Goal: Communication & Community: Answer question/provide support

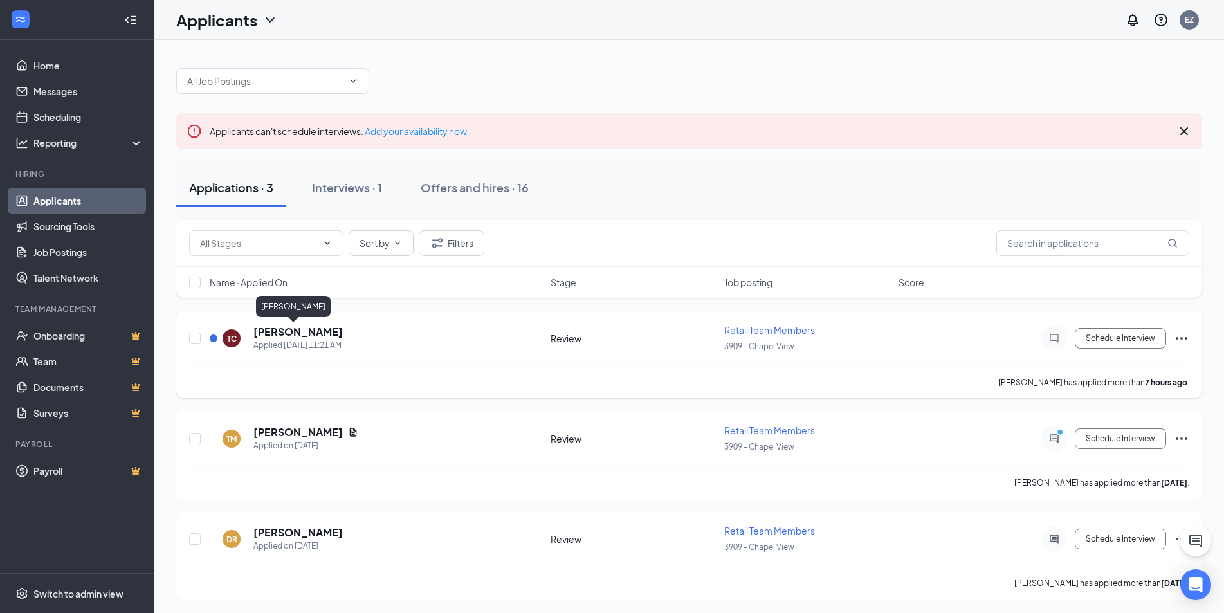
click at [284, 331] on h5 "[PERSON_NAME]" at bounding box center [297, 332] width 89 height 14
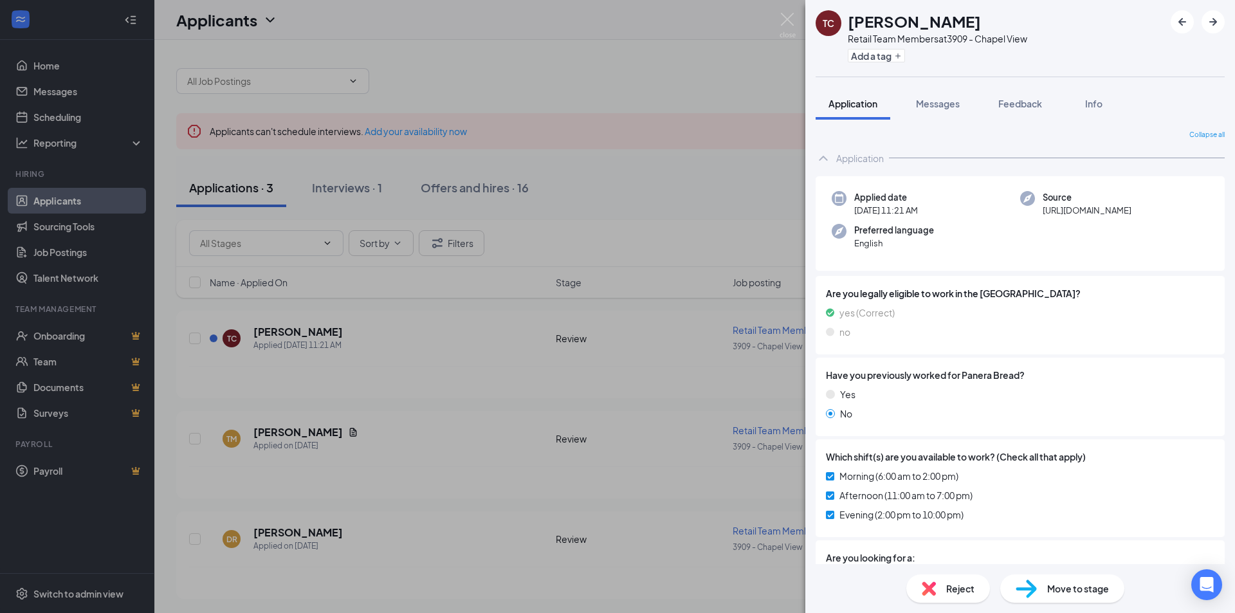
click at [504, 361] on div "TC [PERSON_NAME] Retail Team Members at 3909 - Chapel View Add a tag Applicatio…" at bounding box center [617, 306] width 1235 height 613
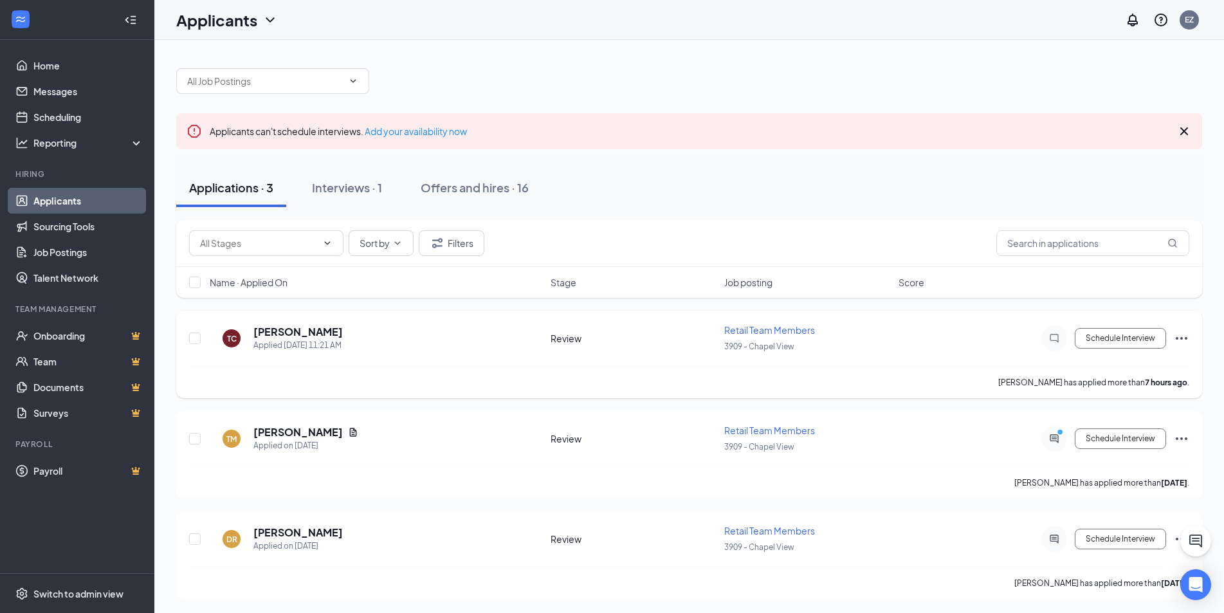
click at [310, 330] on div "[PERSON_NAME]" at bounding box center [297, 332] width 89 height 14
click at [268, 329] on h5 "[PERSON_NAME]" at bounding box center [297, 332] width 89 height 14
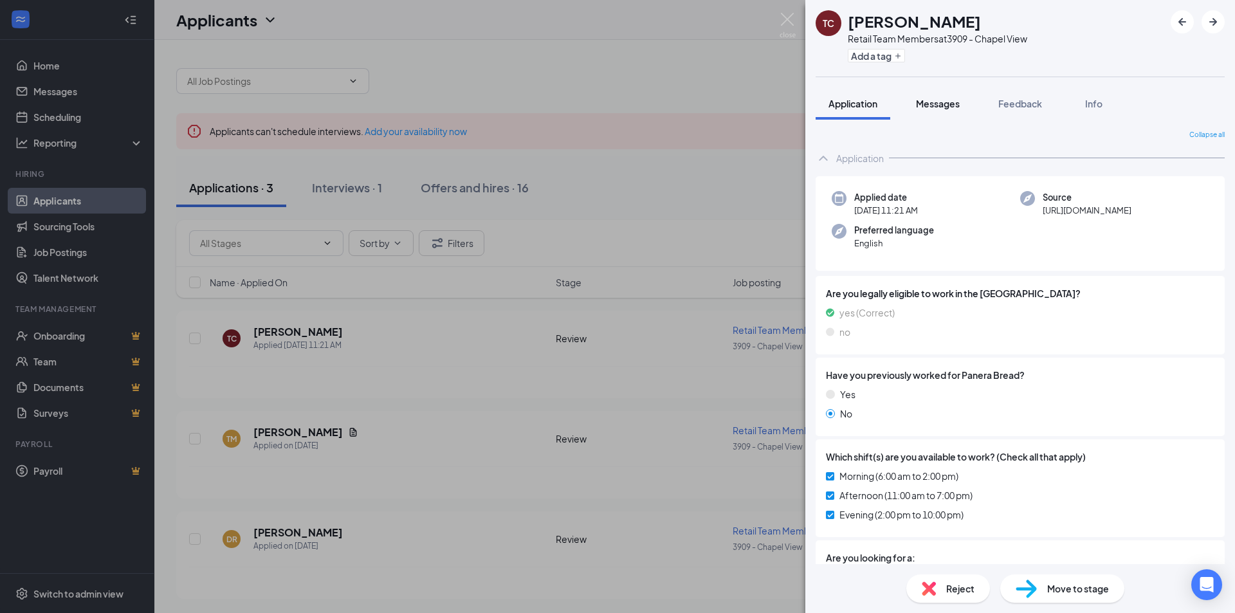
click at [944, 105] on span "Messages" at bounding box center [938, 104] width 44 height 12
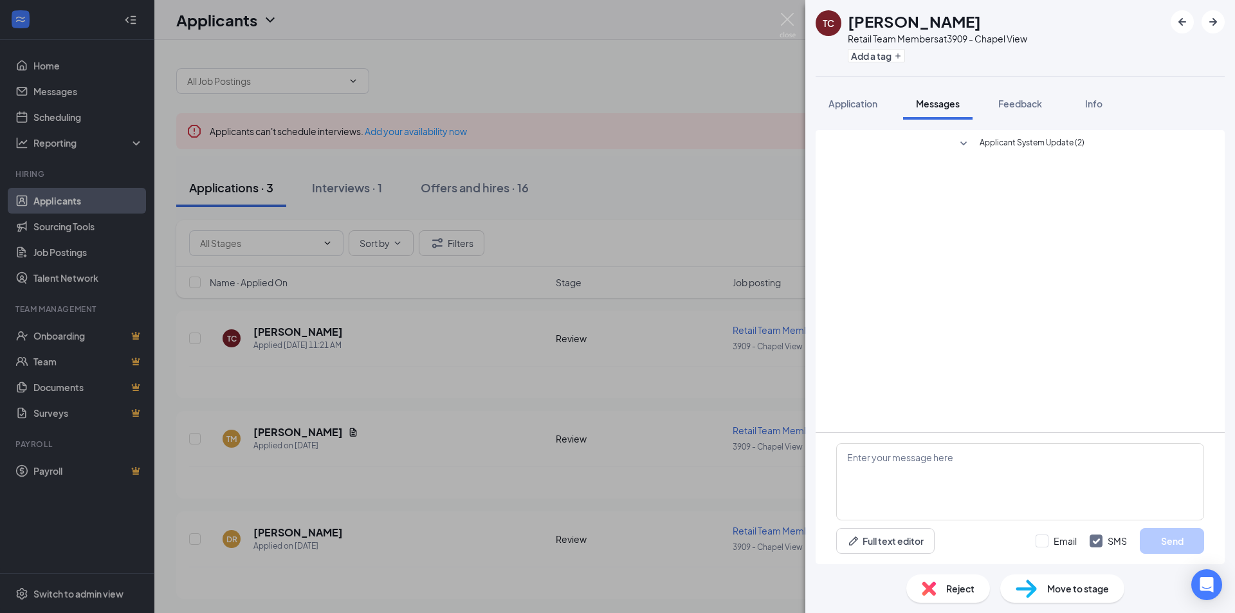
click at [978, 432] on div "Applicant System Update (2)" at bounding box center [1020, 281] width 409 height 302
click at [977, 461] on textarea at bounding box center [1020, 481] width 368 height 77
click at [737, 492] on div "TC [PERSON_NAME] Retail Team Members at 3909 - Chapel View Add a tag Applicatio…" at bounding box center [617, 306] width 1235 height 613
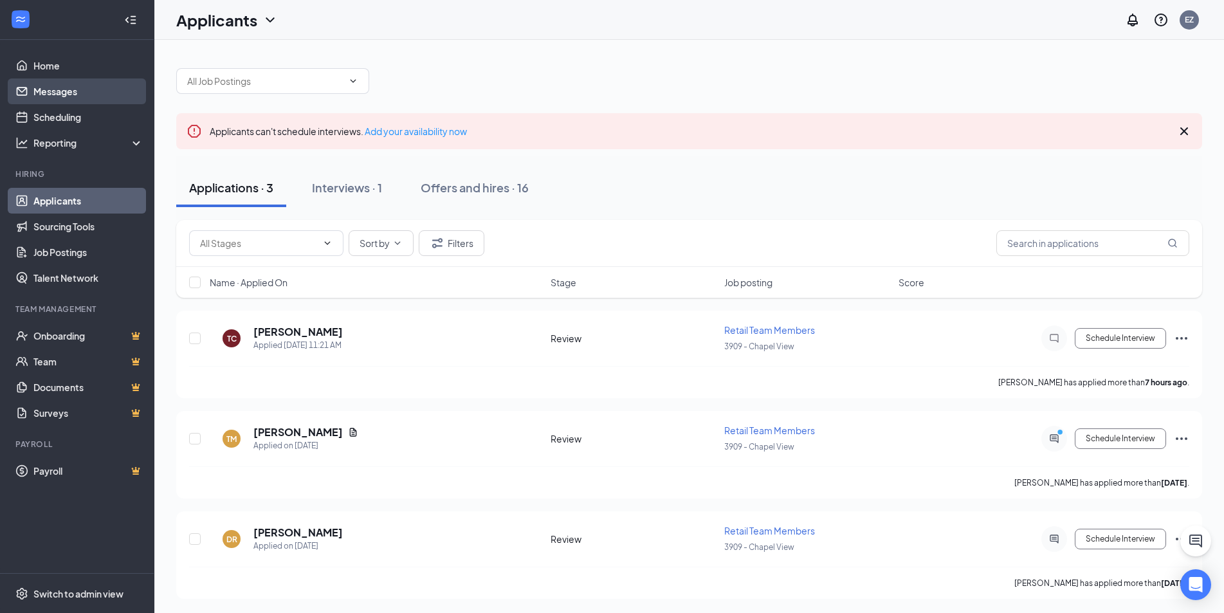
click at [69, 86] on link "Messages" at bounding box center [88, 91] width 110 height 26
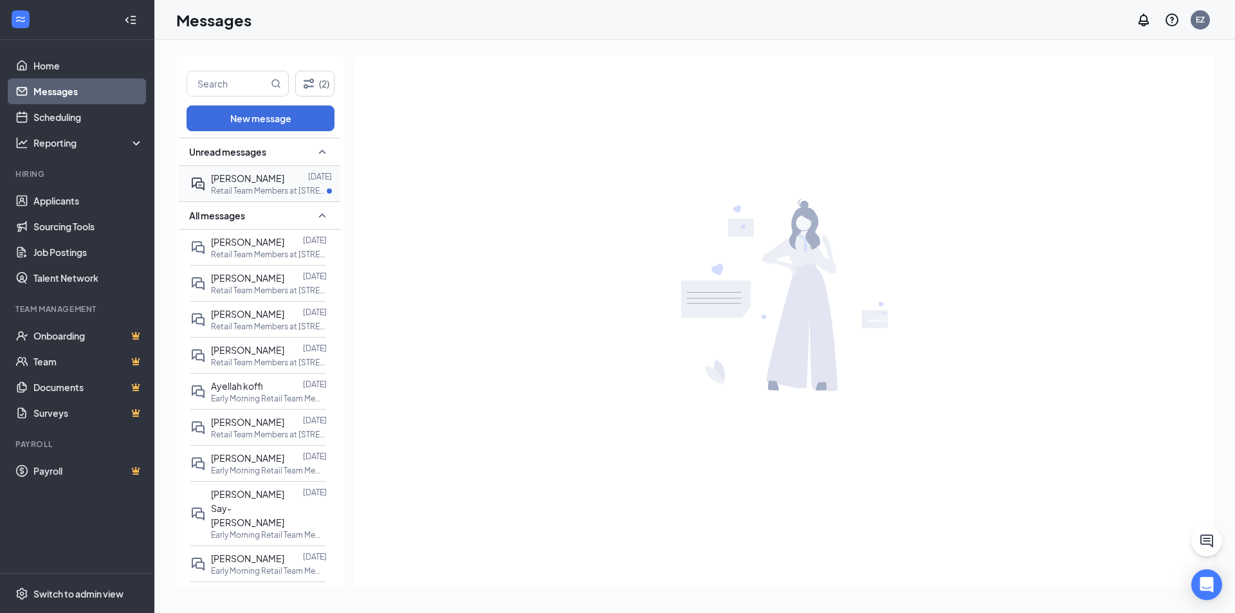
click at [230, 182] on span "[PERSON_NAME]" at bounding box center [247, 178] width 73 height 12
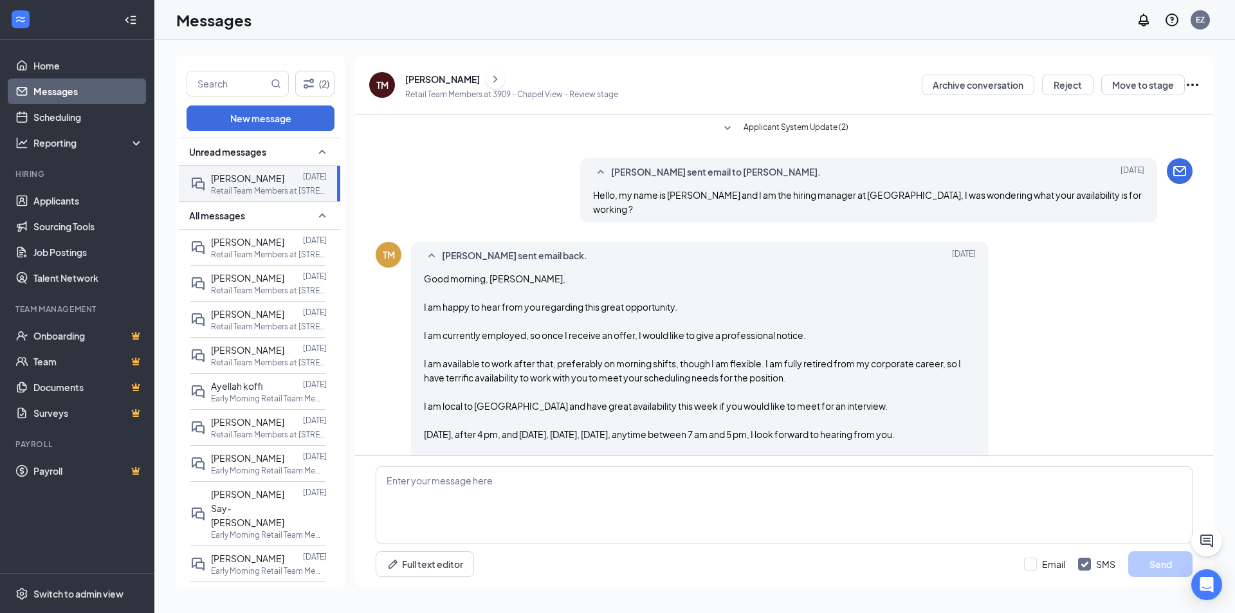
scroll to position [356, 0]
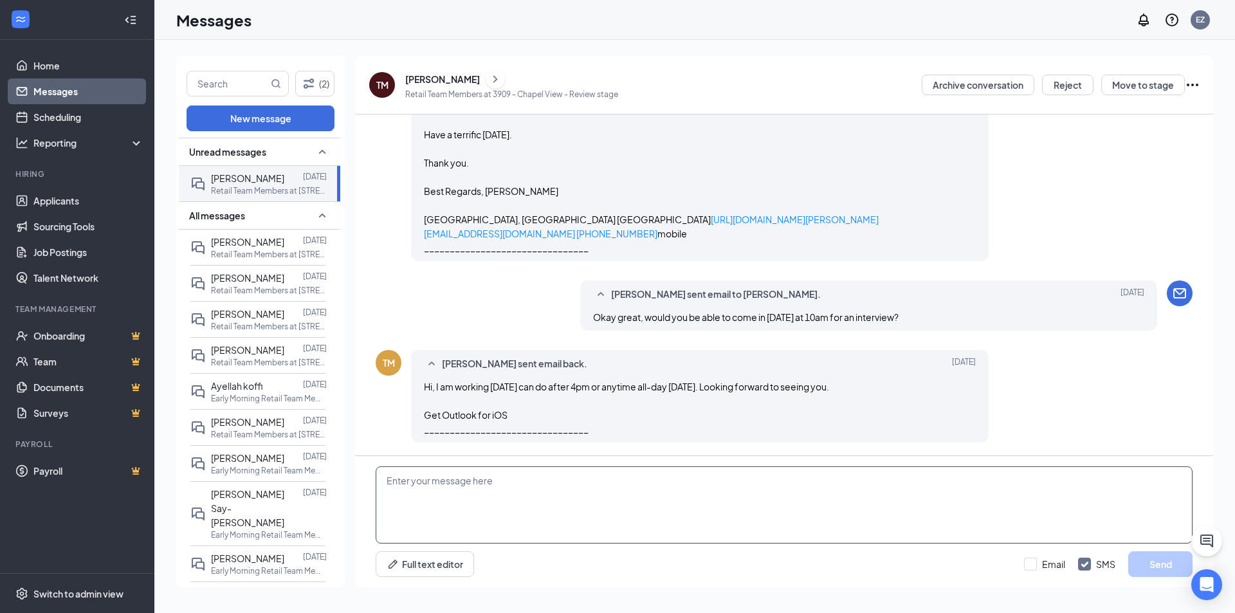
click at [604, 478] on textarea at bounding box center [784, 504] width 817 height 77
type textarea "W"
type textarea "Would you be available [DATE]? I won't be in Fri afternoon or [DATE]"
click at [1061, 566] on input "Email" at bounding box center [1044, 564] width 41 height 13
checkbox input "true"
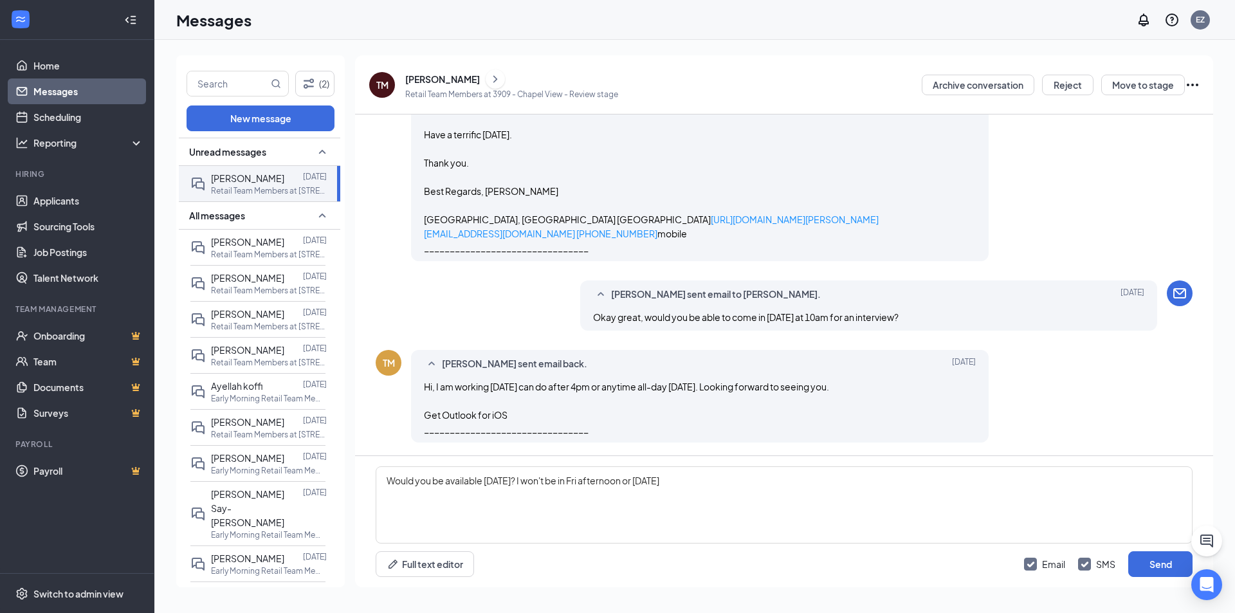
click at [1102, 556] on div "Email SMS Send" at bounding box center [1108, 564] width 169 height 26
click at [1096, 565] on input "SMS" at bounding box center [1096, 564] width 37 height 13
checkbox input "false"
click at [1154, 566] on button "Send" at bounding box center [1160, 564] width 64 height 26
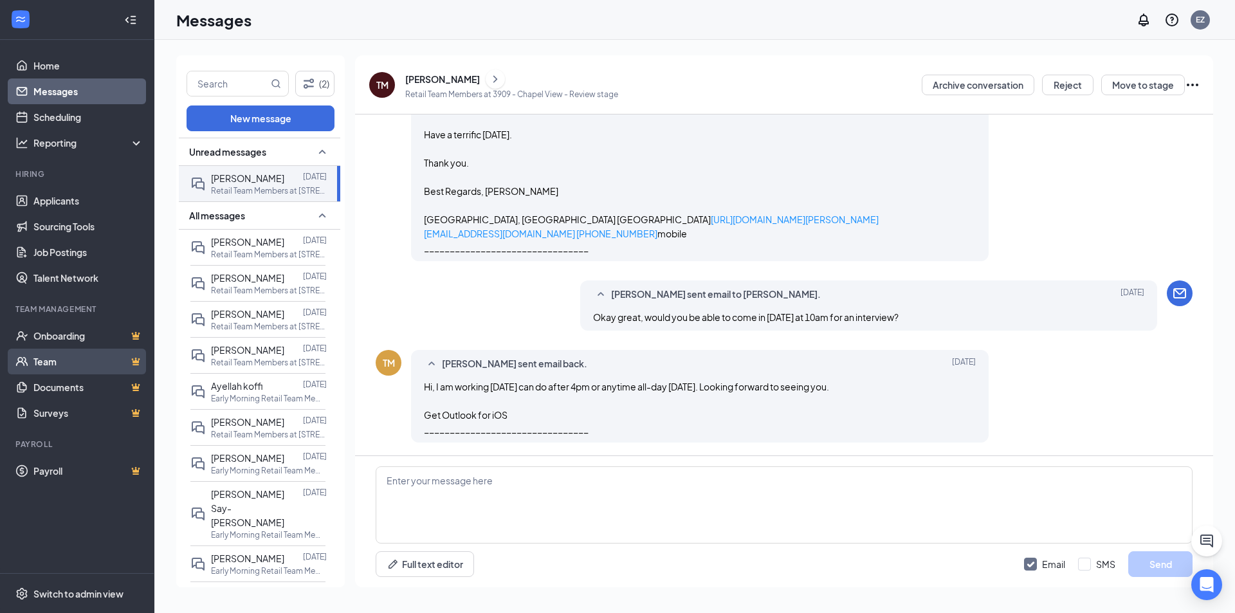
scroll to position [426, 0]
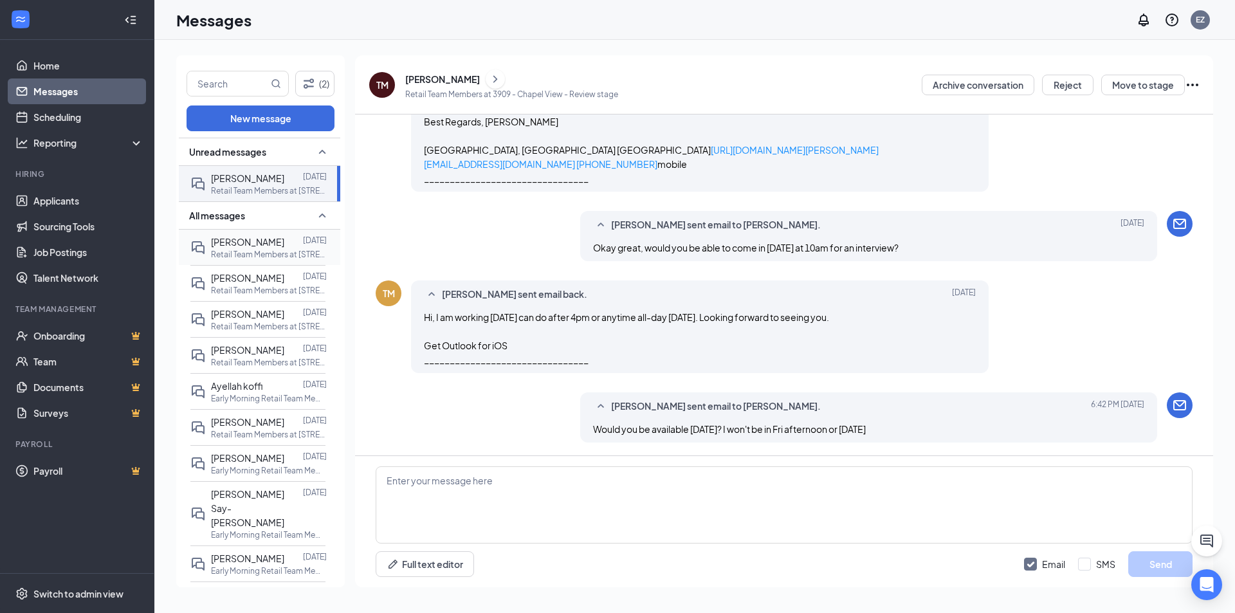
click at [233, 254] on p "Retail Team Members at [STREET_ADDRESS]" at bounding box center [269, 254] width 116 height 11
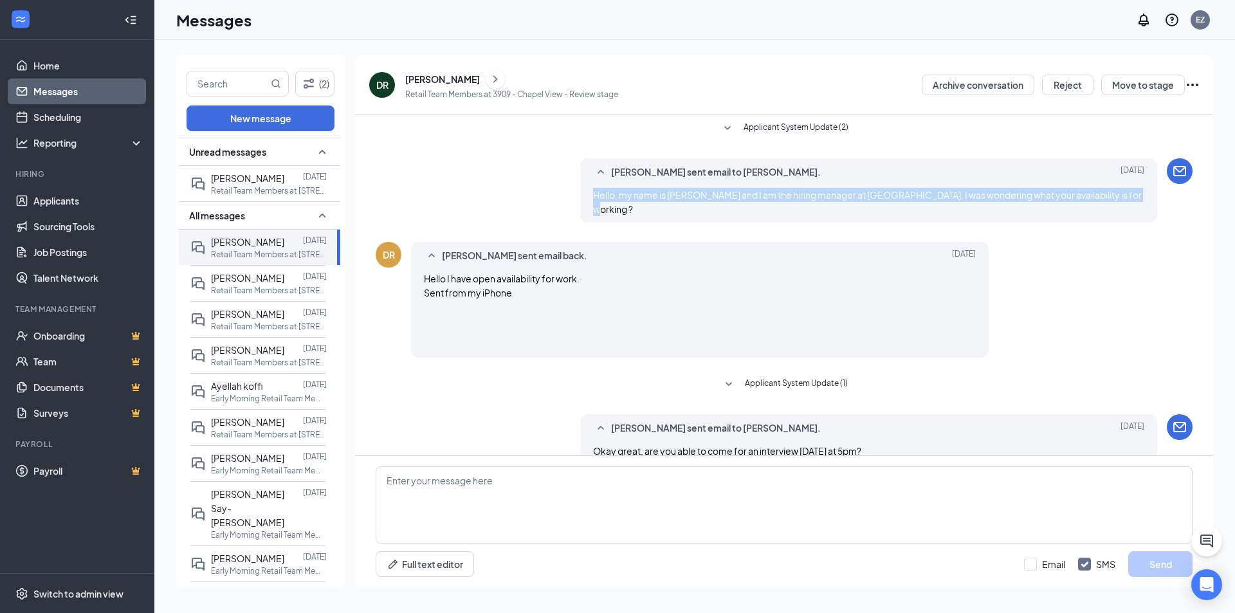
drag, startPoint x: 1123, startPoint y: 196, endPoint x: 586, endPoint y: 210, distance: 537.2
click at [586, 210] on div "[PERSON_NAME] sent email to [PERSON_NAME]. [DATE] Hello, my name is [PERSON_NAM…" at bounding box center [784, 193] width 817 height 71
copy span "Hello, my name is [PERSON_NAME] and I am the hiring manager at [GEOGRAPHIC_DATA…"
click at [62, 201] on link "Applicants" at bounding box center [88, 201] width 110 height 26
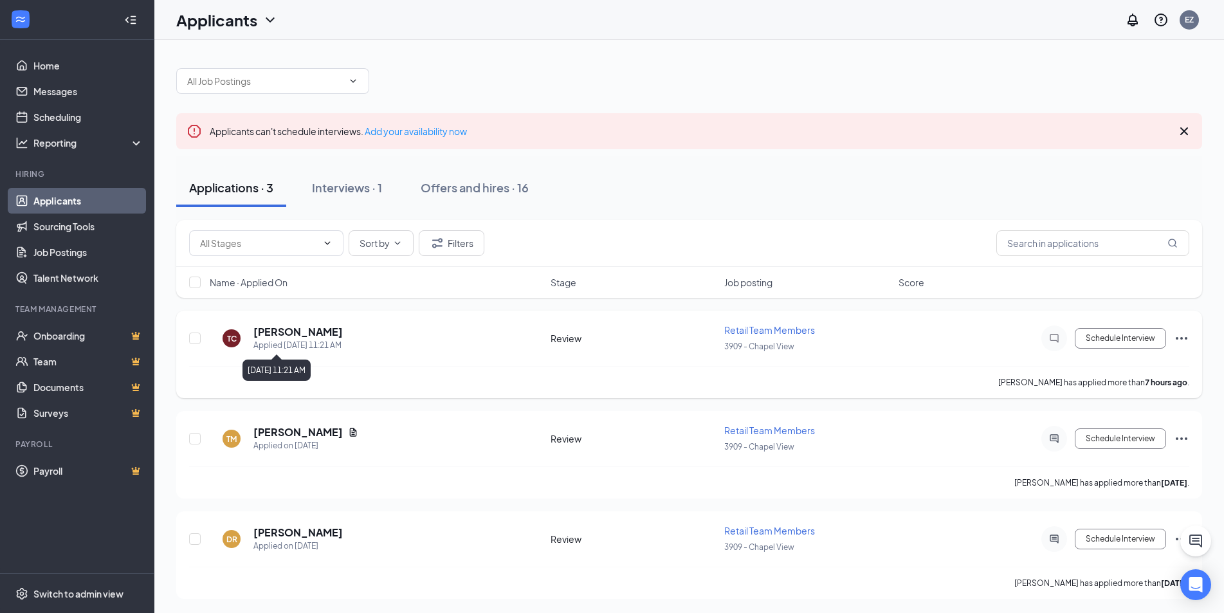
click at [284, 329] on h5 "[PERSON_NAME]" at bounding box center [297, 332] width 89 height 14
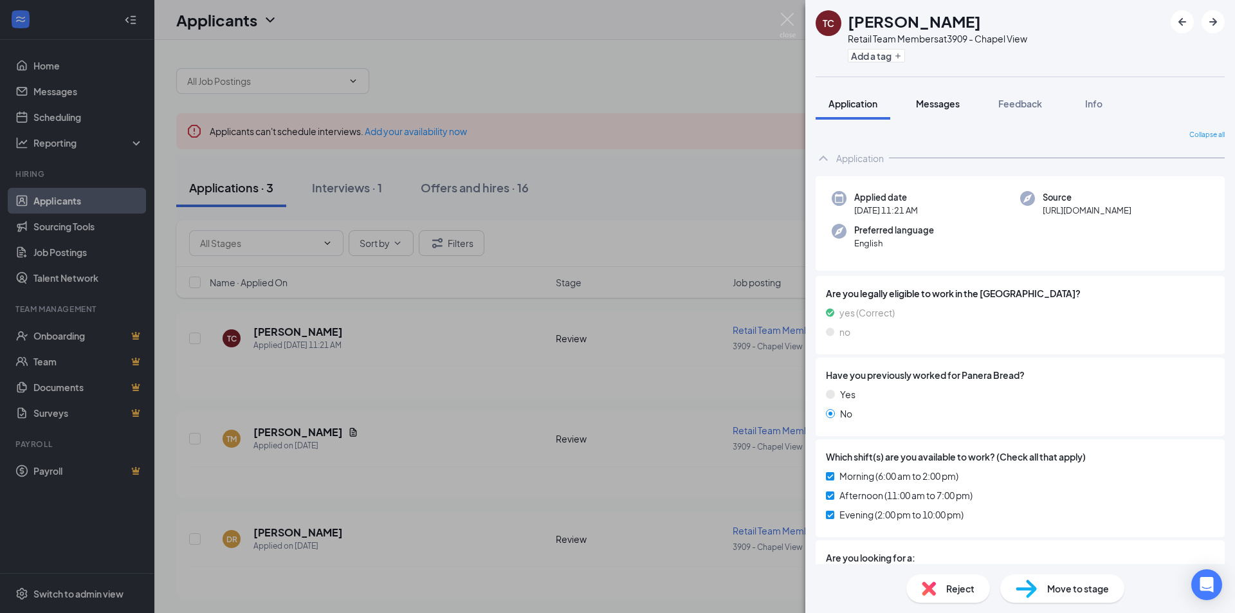
click at [938, 106] on span "Messages" at bounding box center [938, 104] width 44 height 12
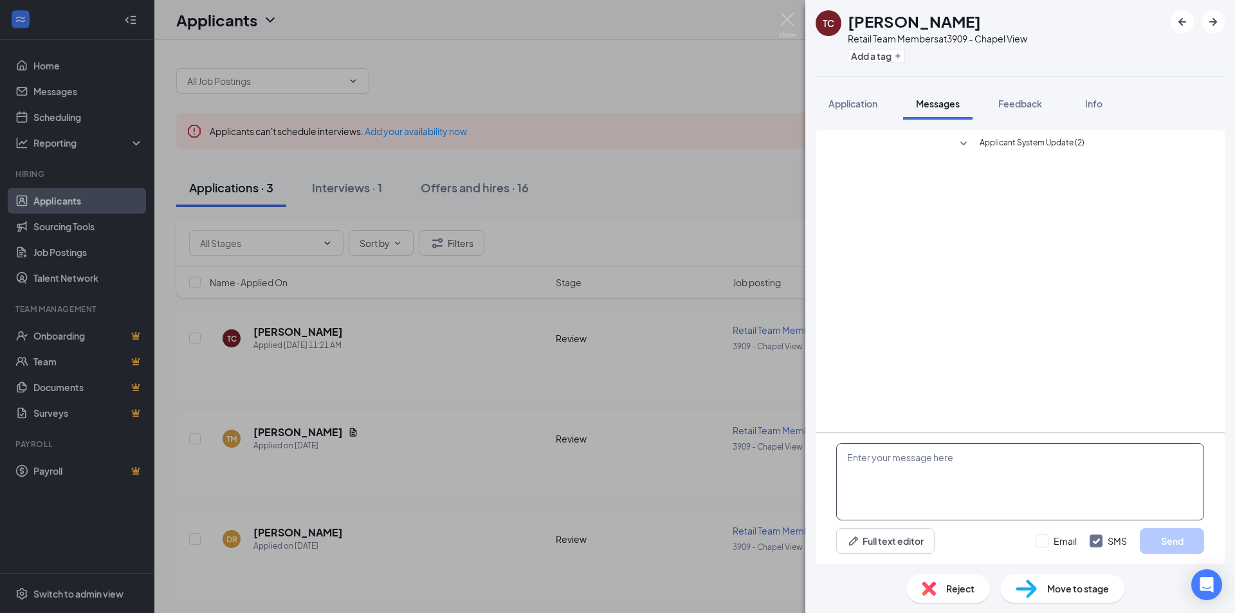
click at [915, 462] on textarea at bounding box center [1020, 481] width 368 height 77
drag, startPoint x: 959, startPoint y: 345, endPoint x: 915, endPoint y: 457, distance: 119.6
click at [931, 464] on textarea at bounding box center [1020, 481] width 368 height 77
paste textarea "Hello, my name is [PERSON_NAME] and I am the hiring manager at [GEOGRAPHIC_DATA…"
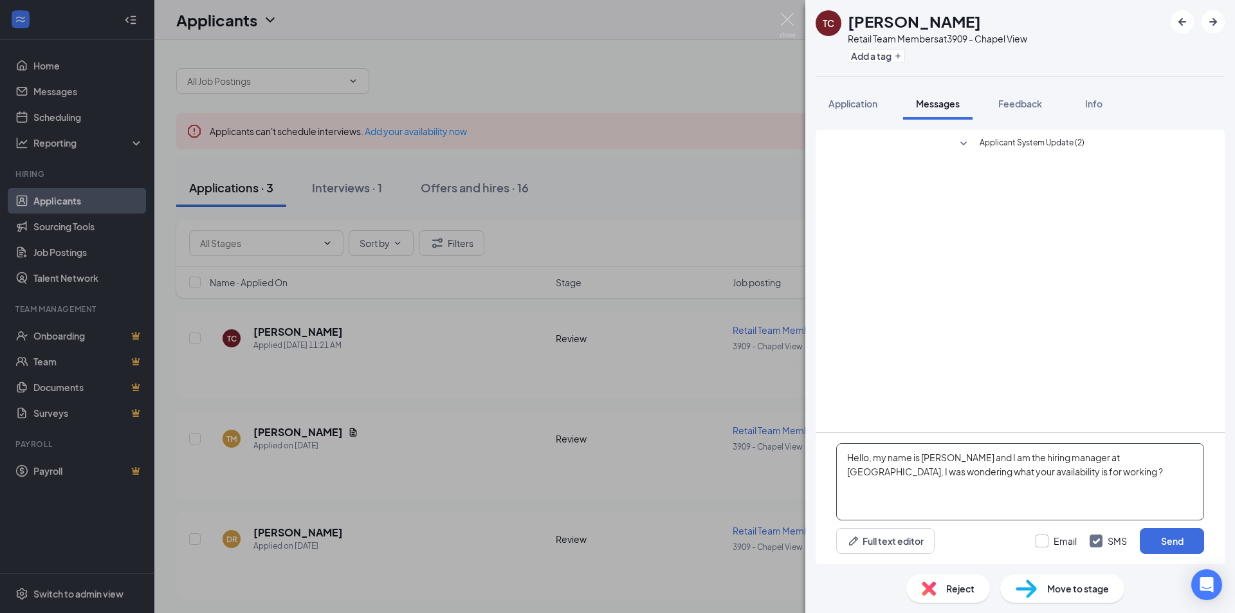
type textarea "Hello, my name is [PERSON_NAME] and I am the hiring manager at [GEOGRAPHIC_DATA…"
click at [1054, 541] on input "Email" at bounding box center [1055, 540] width 41 height 13
checkbox input "true"
click at [1095, 543] on input "SMS" at bounding box center [1108, 540] width 37 height 13
checkbox input "false"
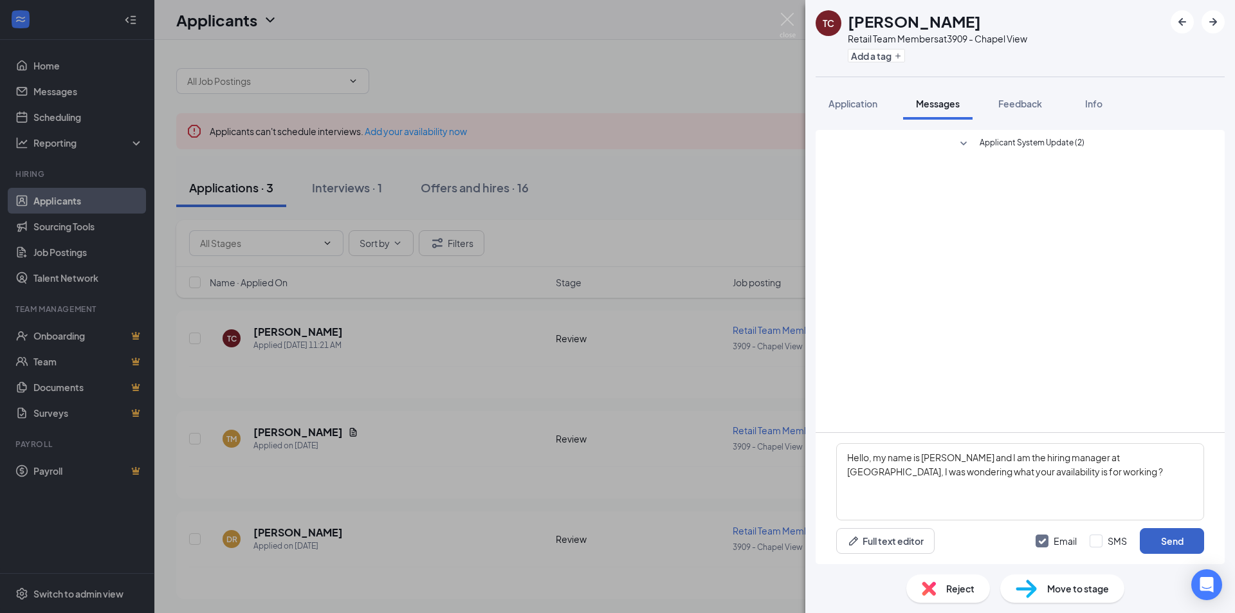
click at [1178, 549] on button "Send" at bounding box center [1172, 541] width 64 height 26
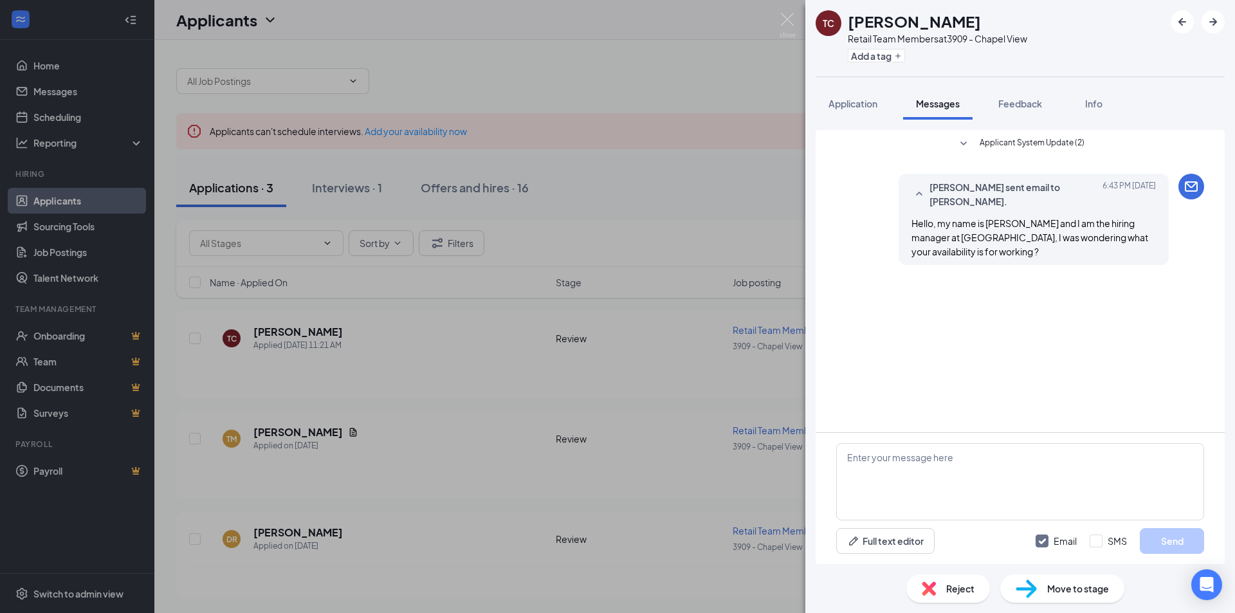
click at [792, 11] on div "TC [PERSON_NAME] Retail Team Members at 3909 - Chapel View Add a tag Applicatio…" at bounding box center [617, 306] width 1235 height 613
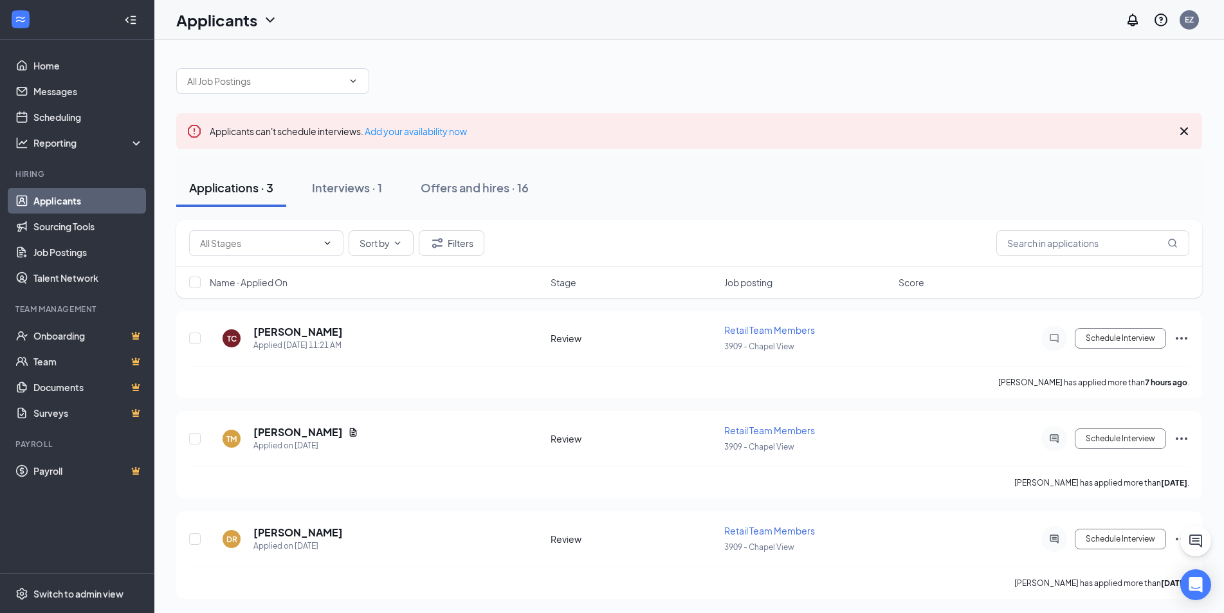
click at [791, 28] on div "Applicants EZ" at bounding box center [689, 20] width 1070 height 40
